Goal: Transaction & Acquisition: Purchase product/service

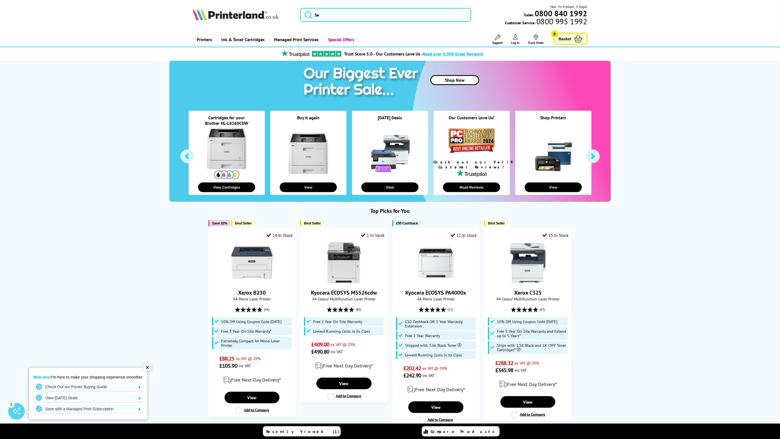
click at [303, 123] on div "Buy it again" at bounding box center [308, 121] width 76 height 12
click at [304, 158] on link at bounding box center [308, 153] width 41 height 41
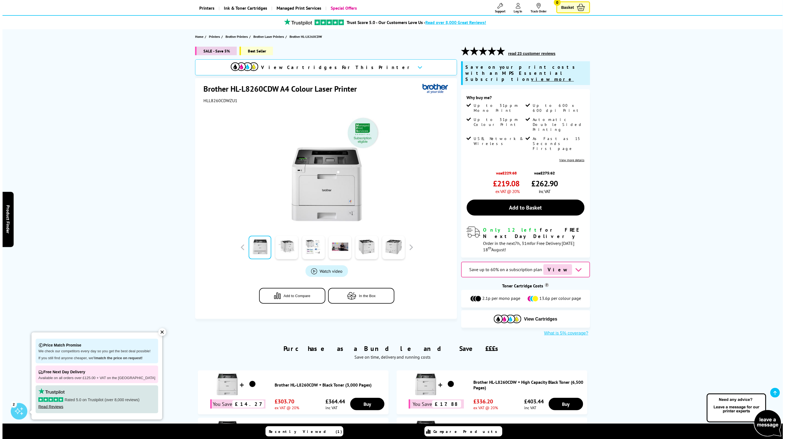
scroll to position [31, 0]
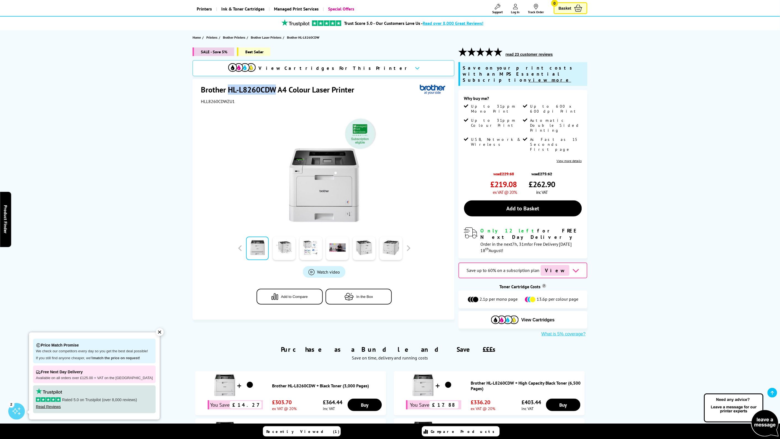
drag, startPoint x: 276, startPoint y: 89, endPoint x: 230, endPoint y: 88, distance: 46.4
click at [230, 88] on h1 "Brother HL-L8260CDW A4 Colour Laser Printer" at bounding box center [280, 89] width 159 height 10
